Goal: Find contact information: Find contact information

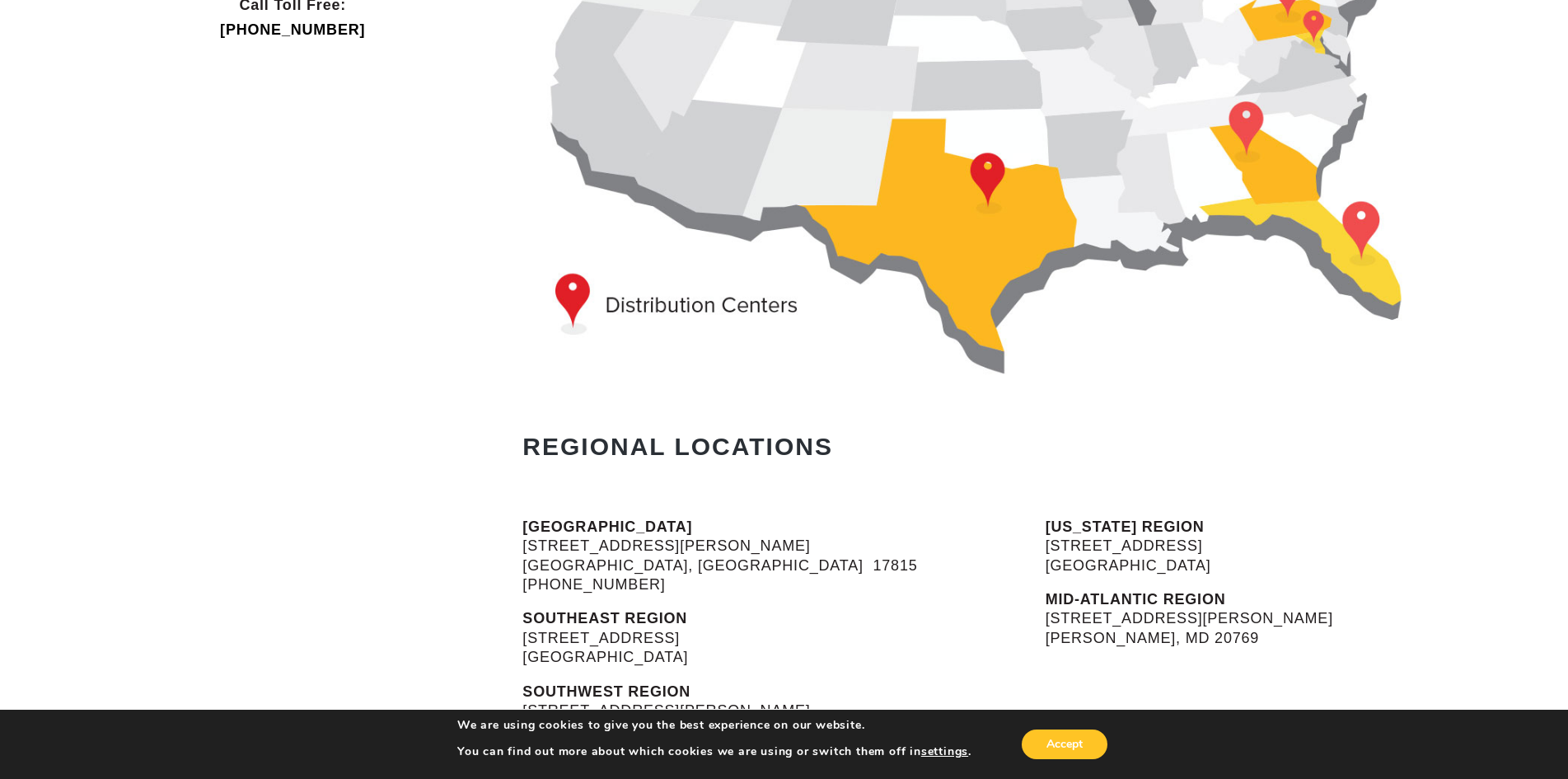
scroll to position [165, 0]
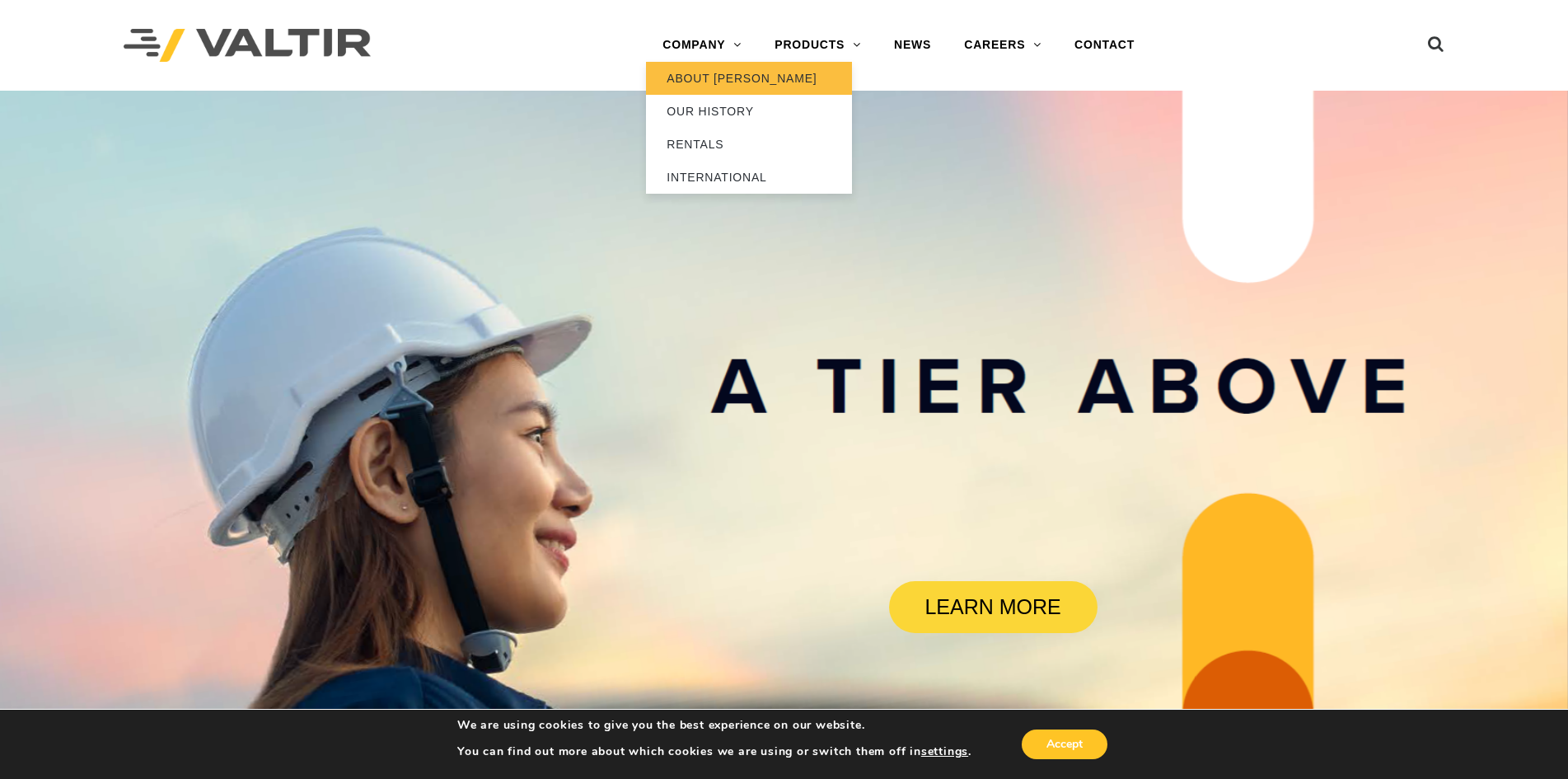
click at [695, 78] on link "ABOUT [PERSON_NAME]" at bounding box center [749, 79] width 206 height 33
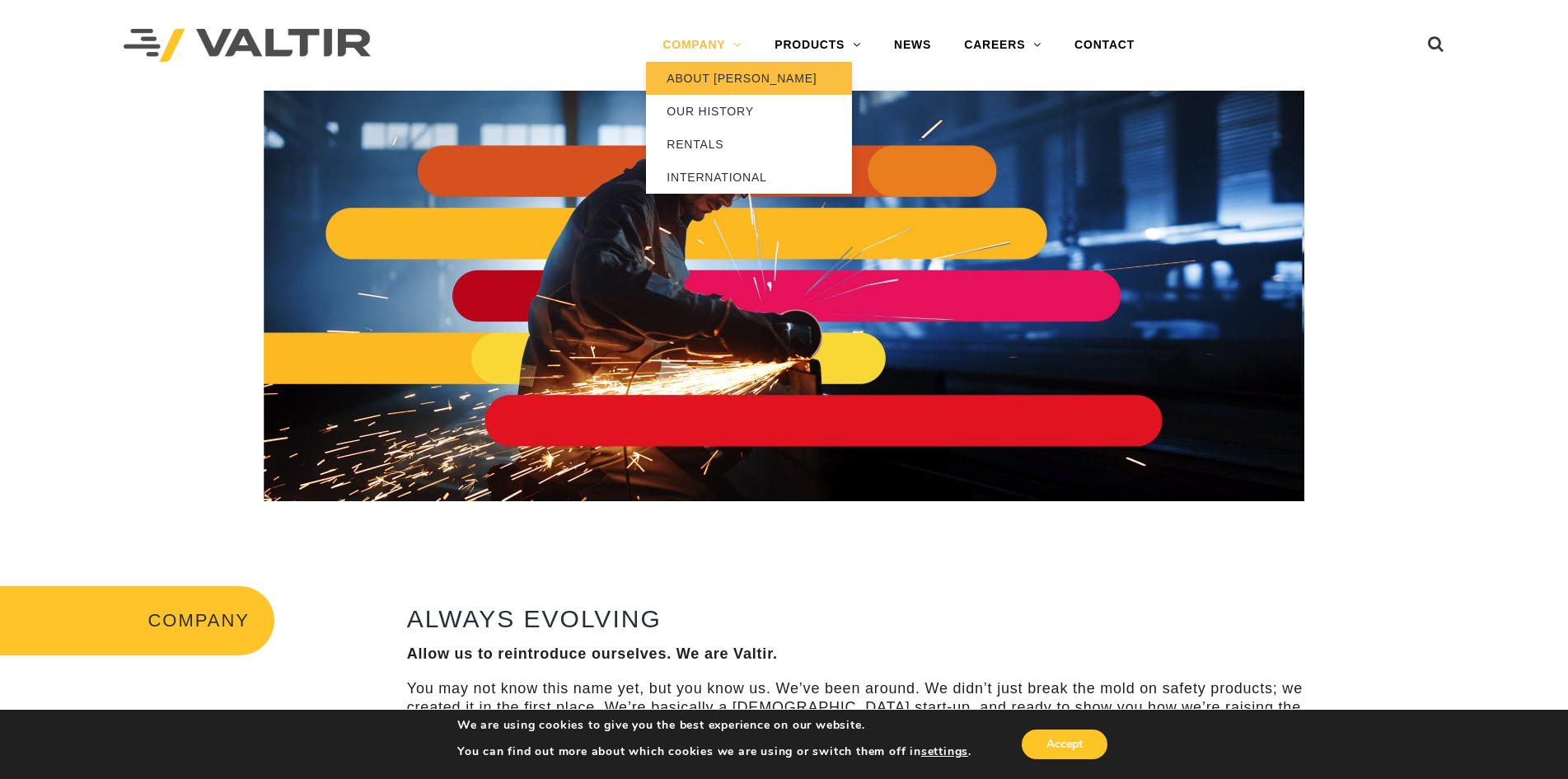
click at [716, 78] on link "ABOUT [PERSON_NAME]" at bounding box center [749, 79] width 206 height 33
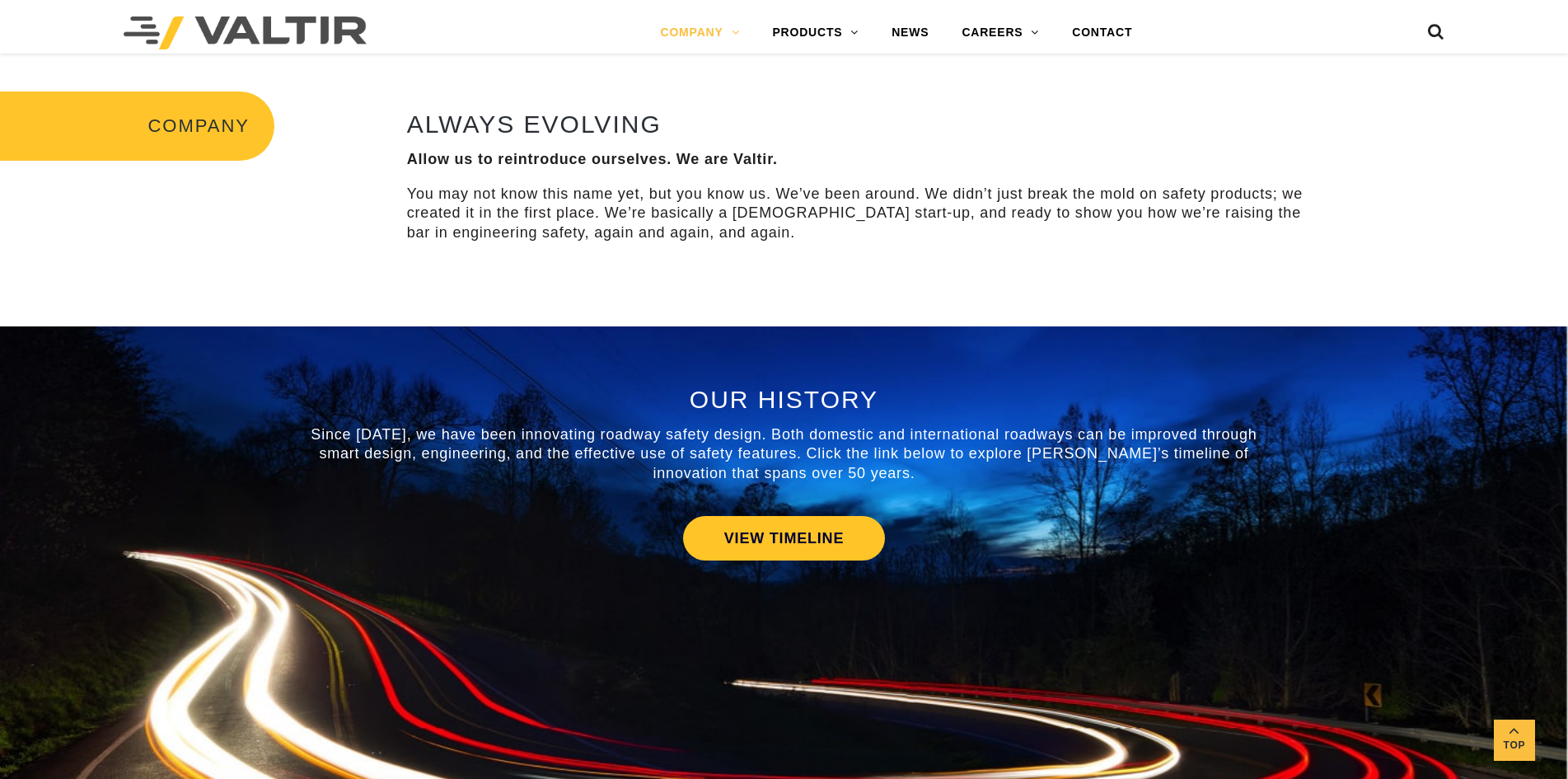
scroll to position [1071, 0]
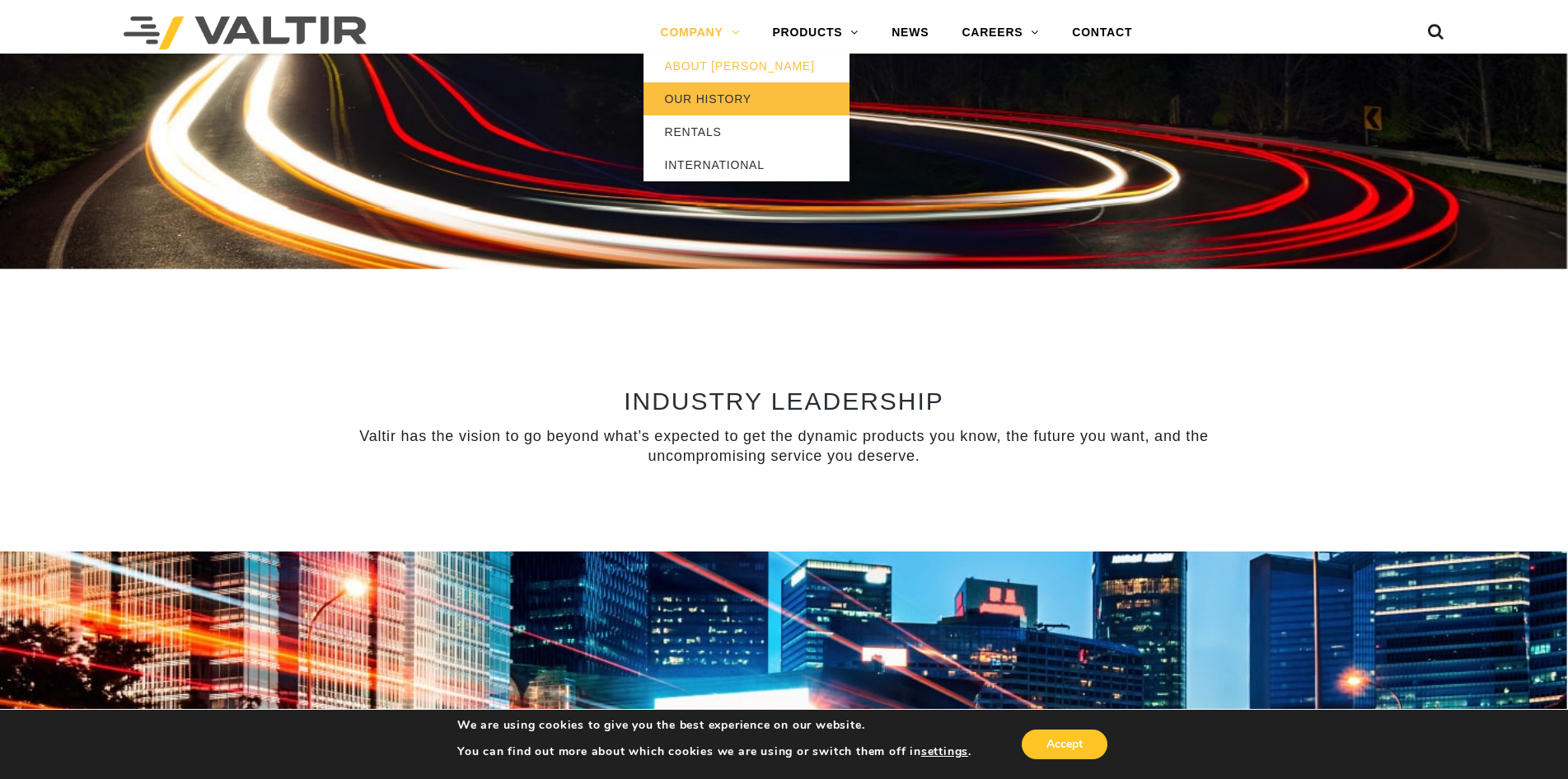
click at [699, 97] on link "OUR HISTORY" at bounding box center [747, 99] width 206 height 33
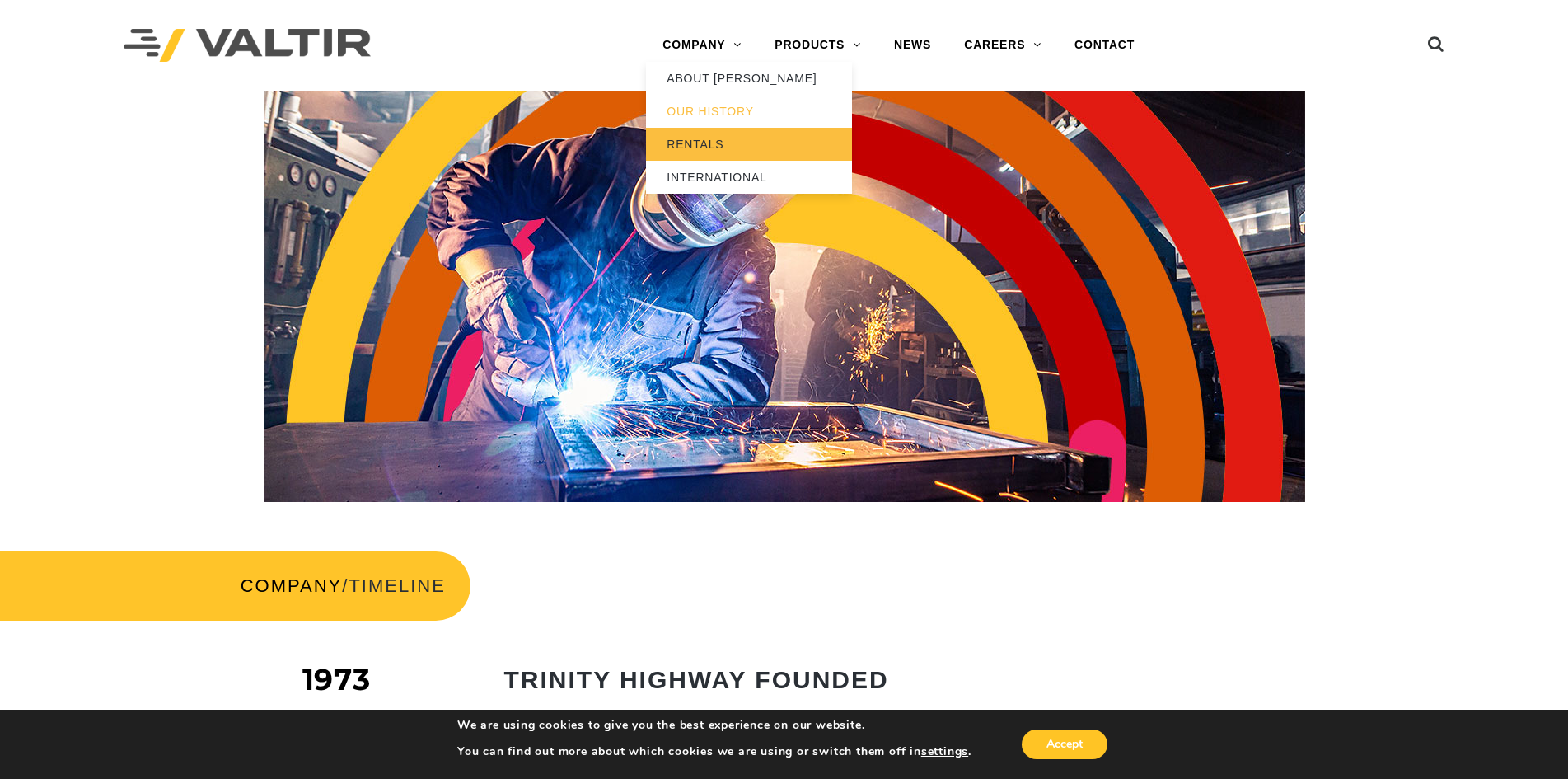
click at [670, 147] on link "RENTALS" at bounding box center [749, 144] width 206 height 33
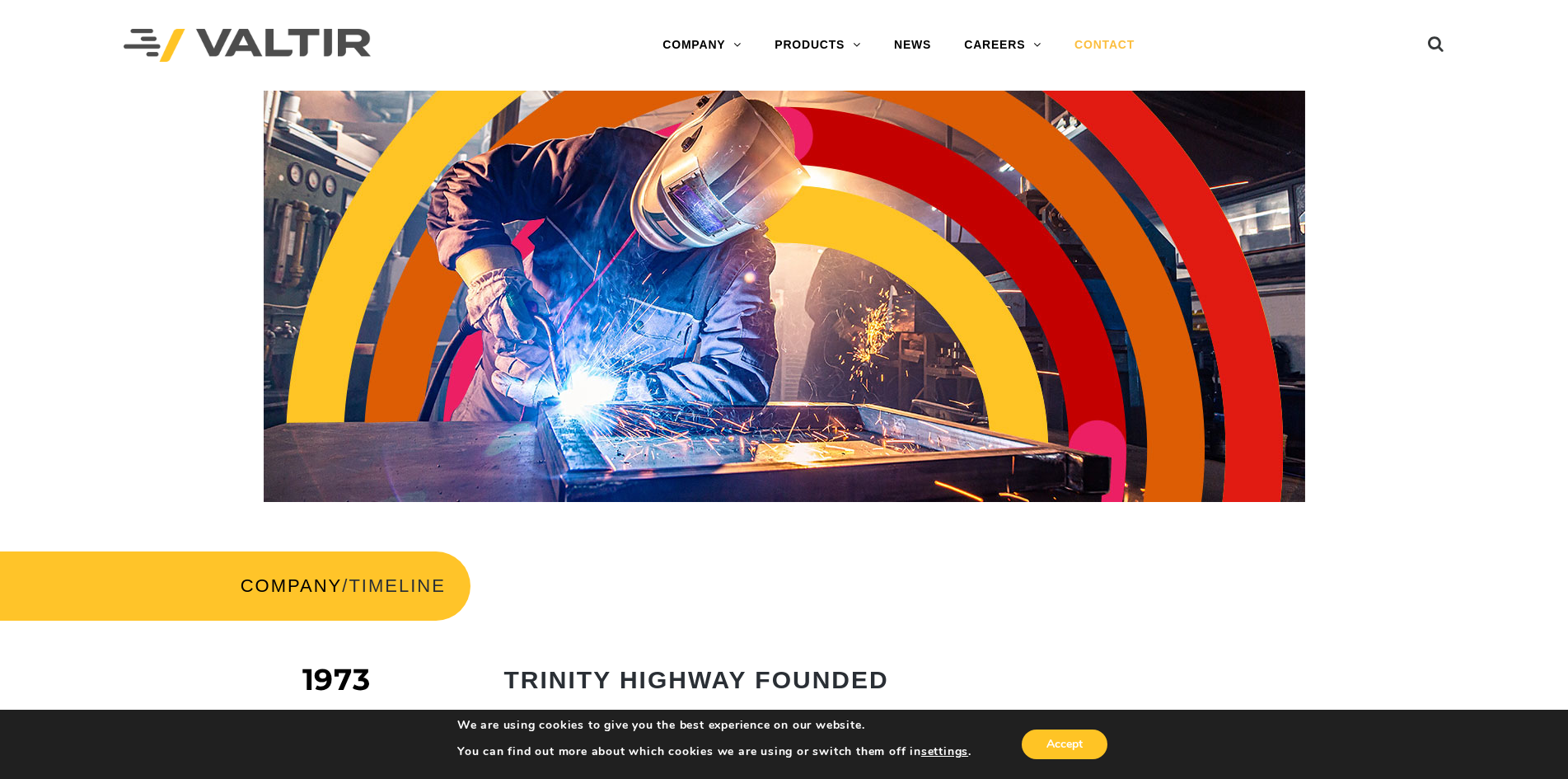
click at [1104, 42] on link "CONTACT" at bounding box center [1104, 45] width 93 height 33
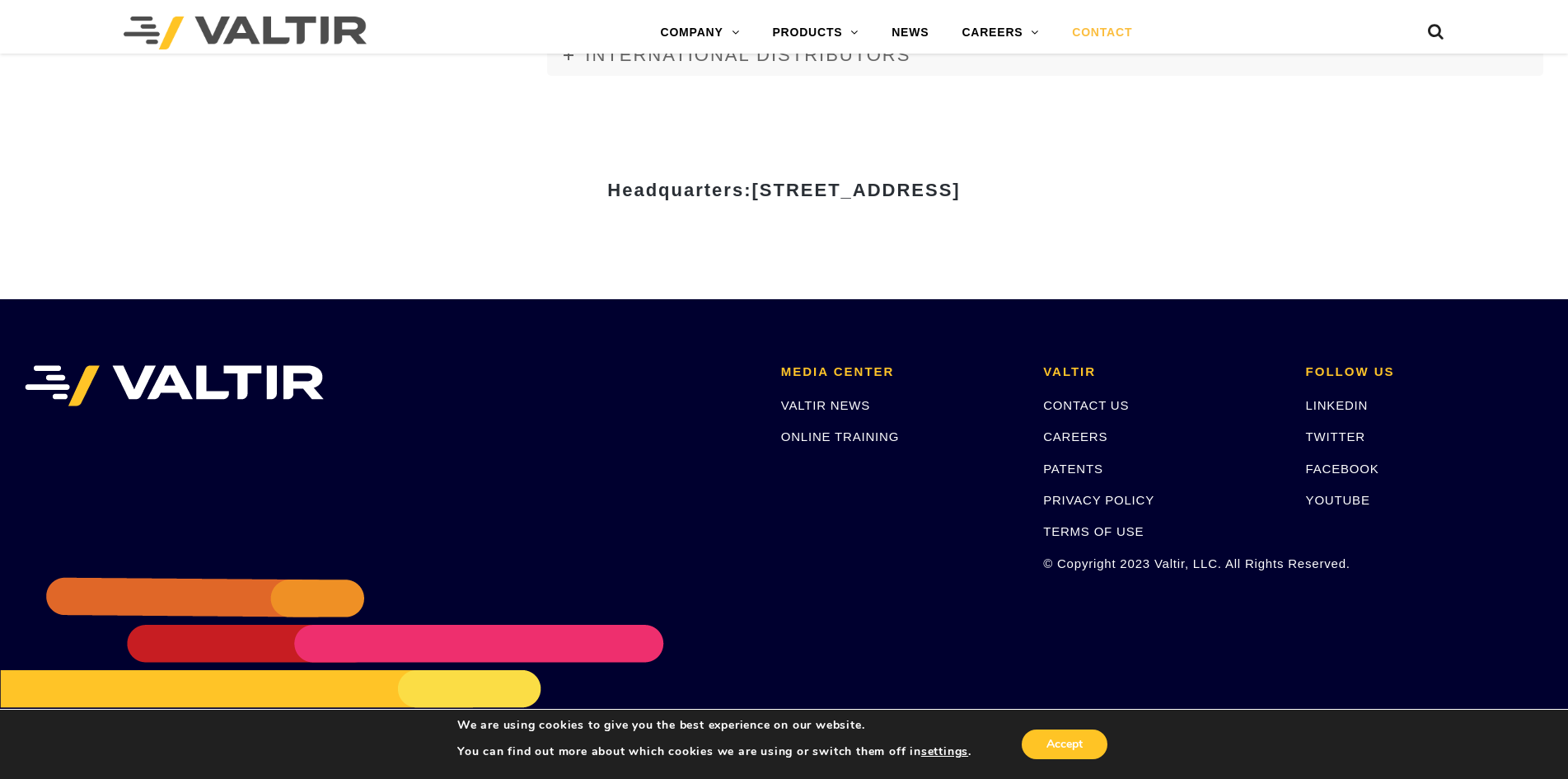
scroll to position [2267, 0]
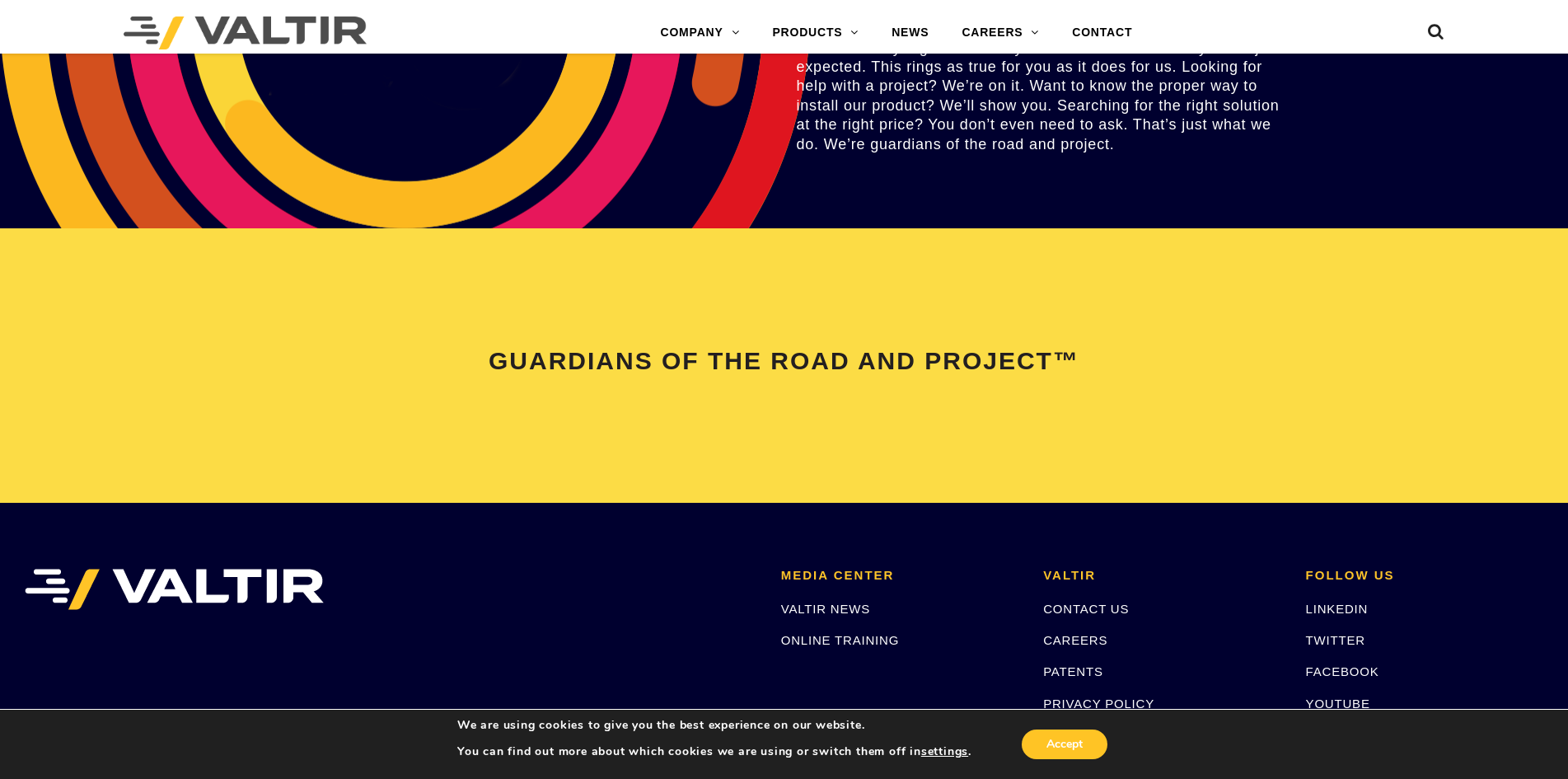
scroll to position [3461, 0]
